Goal: Task Accomplishment & Management: Manage account settings

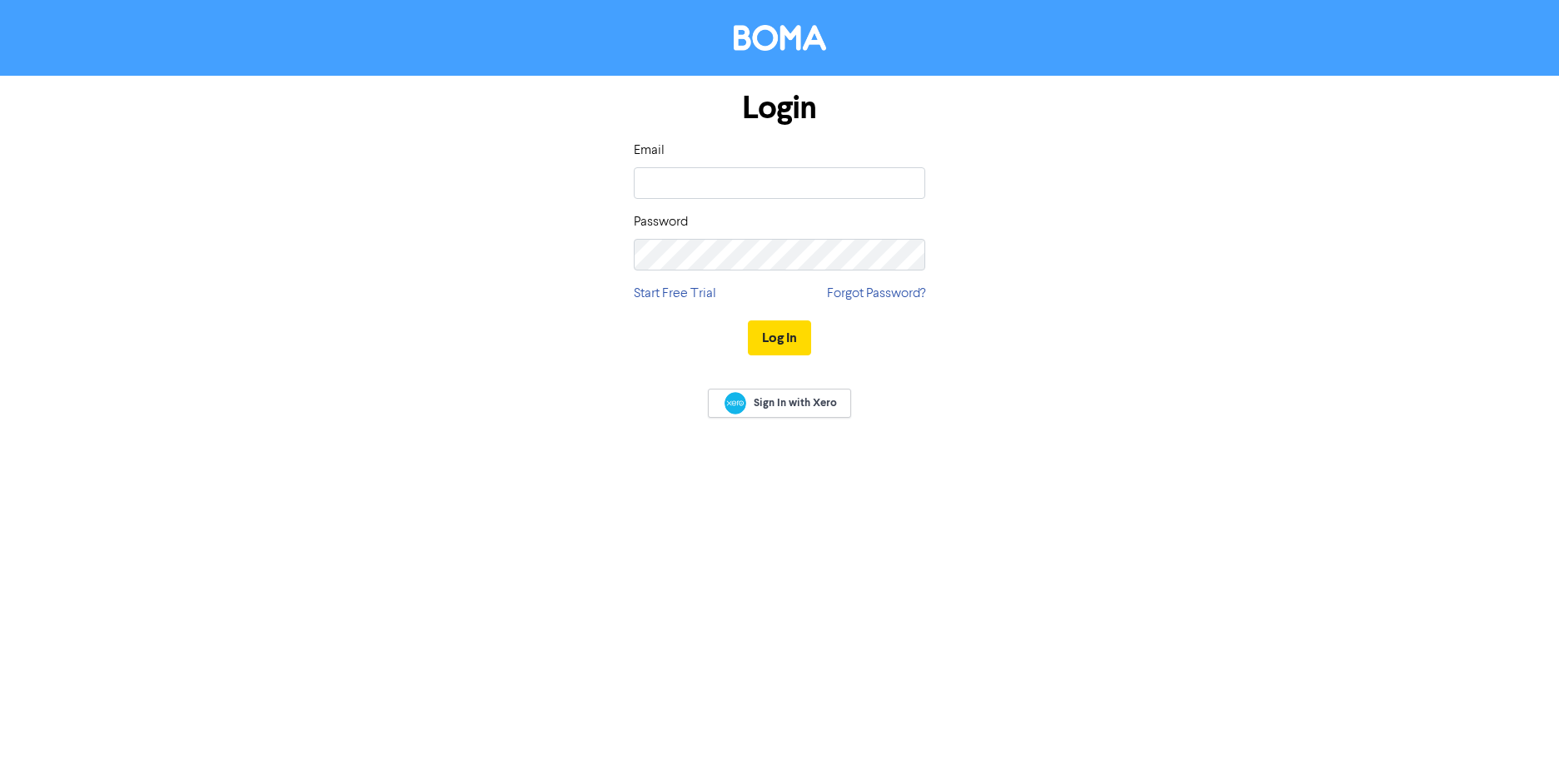
click at [1153, 438] on div "Login Email Password Start Free Trial Forgot Password? Log In Sign In with Xero" at bounding box center [779, 384] width 1559 height 769
click at [950, 510] on div "Login Email Password Start Free Trial Forgot Password? Log In Sign In with Xero" at bounding box center [779, 384] width 1559 height 769
click at [752, 193] on input "email" at bounding box center [779, 183] width 291 height 32
type input "[EMAIL_ADDRESS][DOMAIN_NAME]"
click at [766, 326] on button "Log In" at bounding box center [779, 338] width 63 height 35
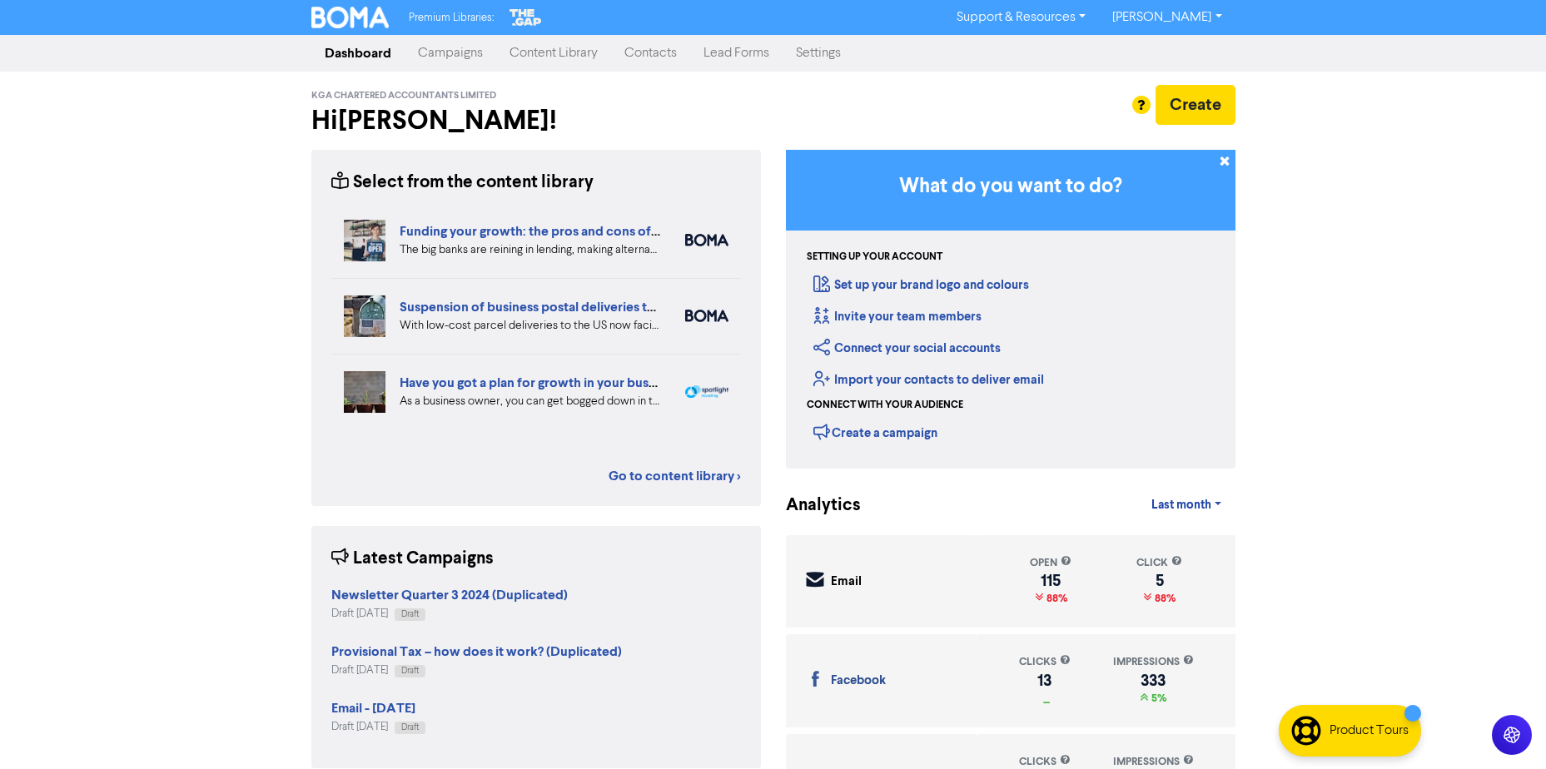
click at [1315, 290] on div "Premium Libraries: Support & Resources Video Tutorials FAQ & Guides Marketing E…" at bounding box center [773, 384] width 1546 height 769
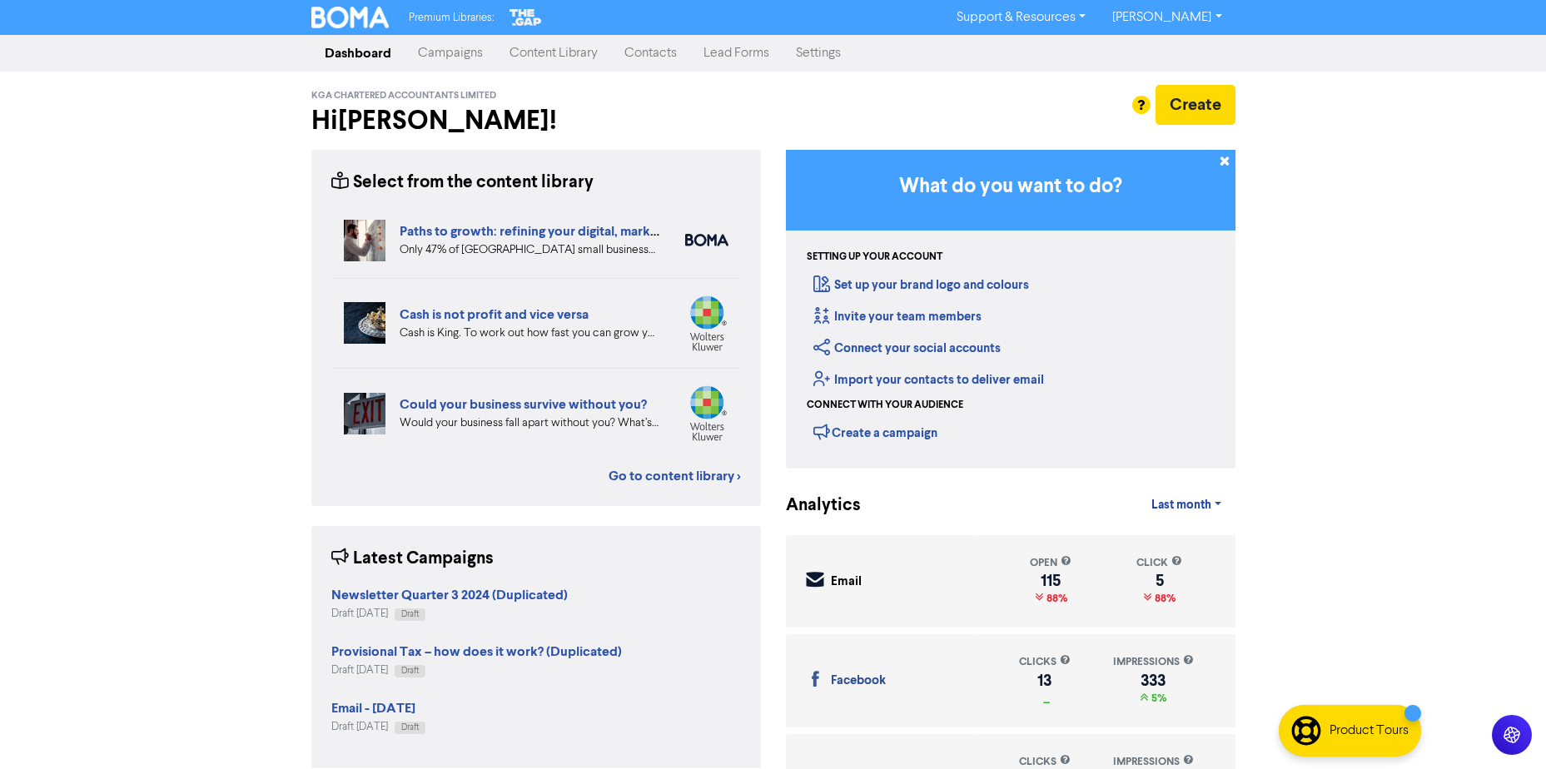
click at [804, 57] on link "Settings" at bounding box center [819, 53] width 72 height 33
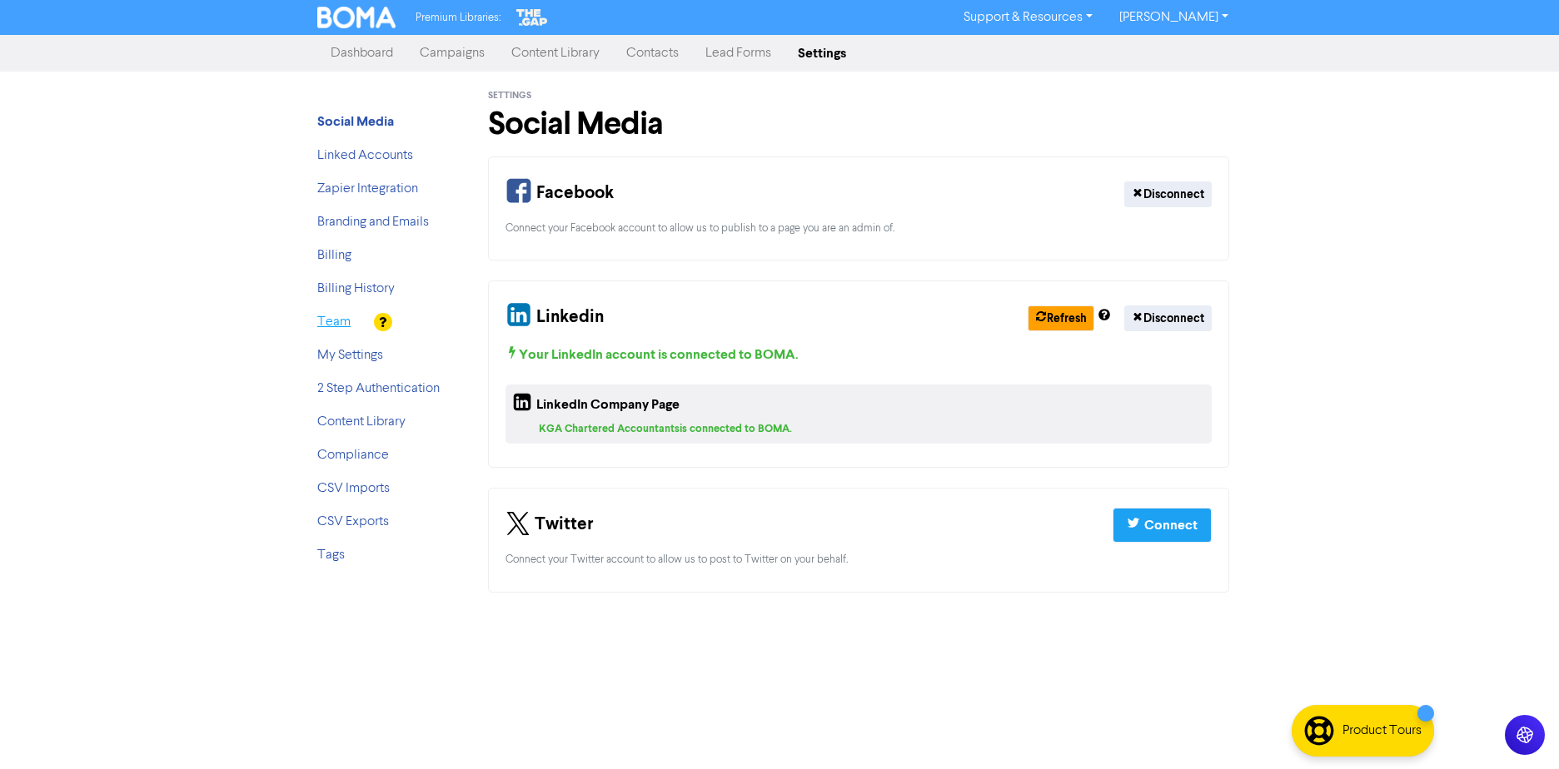
click at [348, 322] on link "Team" at bounding box center [333, 322] width 33 height 13
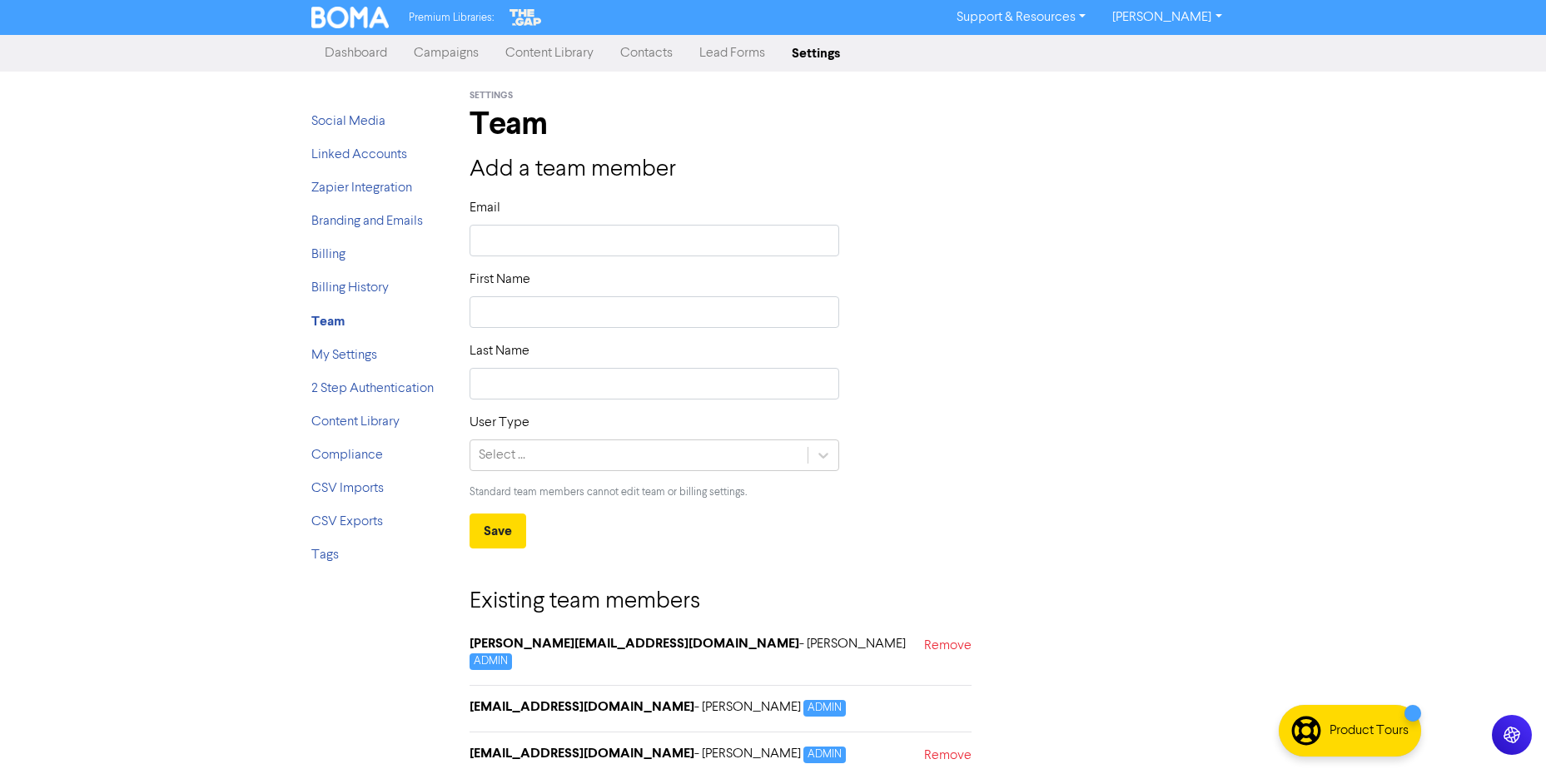
drag, startPoint x: 1187, startPoint y: 495, endPoint x: 1172, endPoint y: 487, distance: 16.0
click at [1186, 495] on div "User Type Select ... Standard team members cannot edit team or billing settings." at bounding box center [852, 463] width 791 height 101
